Goal: Check status

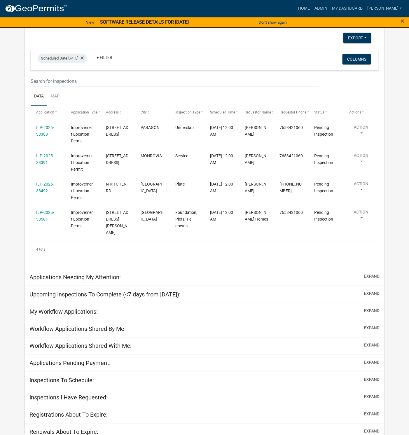
scroll to position [65, 0]
select select "1: 25"
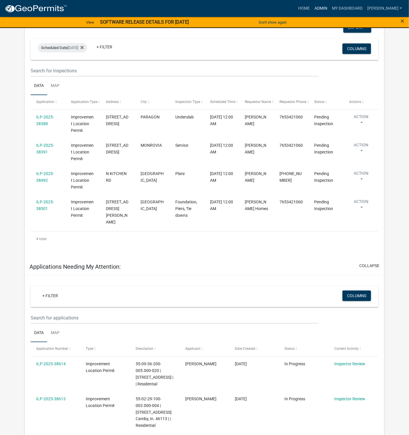
click at [330, 10] on link "Admin" at bounding box center [321, 8] width 18 height 11
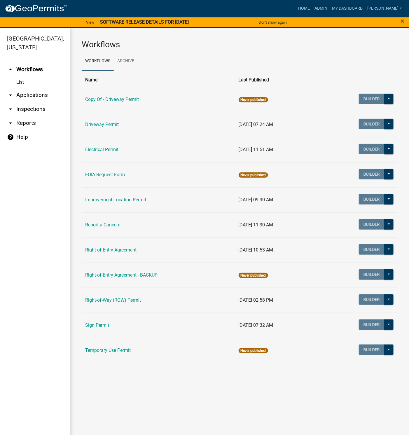
click at [104, 203] on link "Improvement Location Permit" at bounding box center [115, 200] width 61 height 6
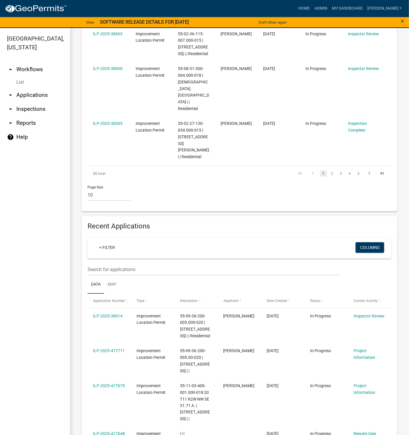
scroll to position [482, 0]
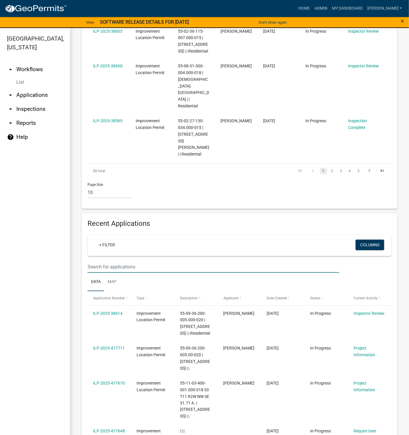
click at [106, 261] on input "text" at bounding box center [214, 267] width 252 height 12
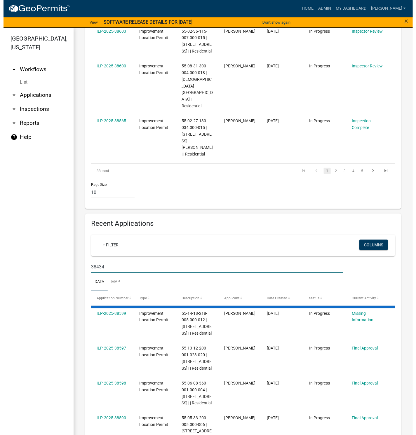
scroll to position [414, 0]
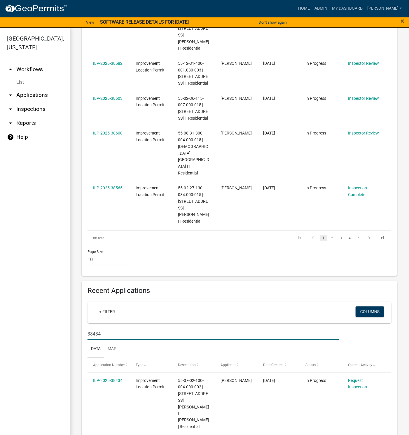
type input "38434"
click at [116, 378] on link "ILP-2025-38434" at bounding box center [107, 380] width 29 height 5
